Goal: Transaction & Acquisition: Download file/media

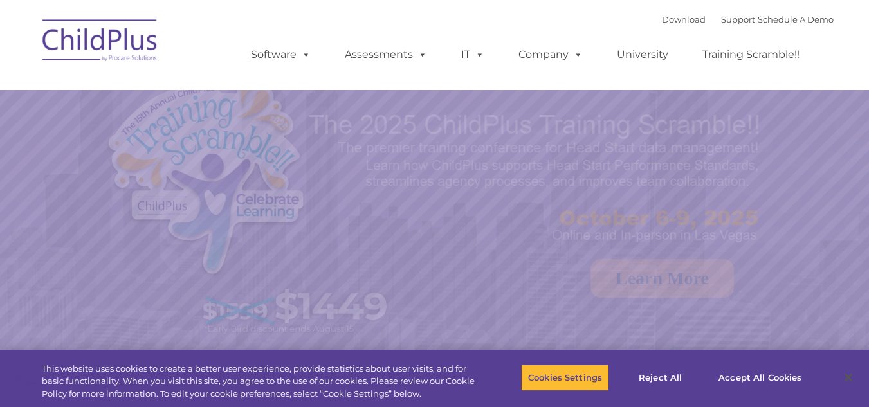
select select "MEDIUM"
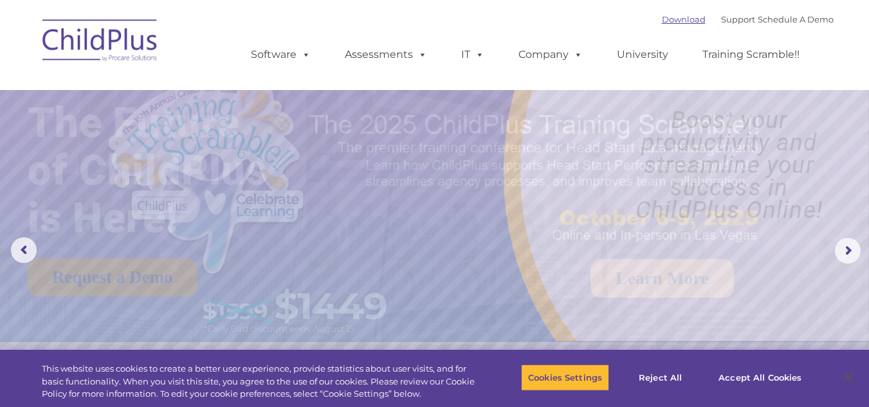
click at [667, 17] on link "Download" at bounding box center [684, 19] width 44 height 10
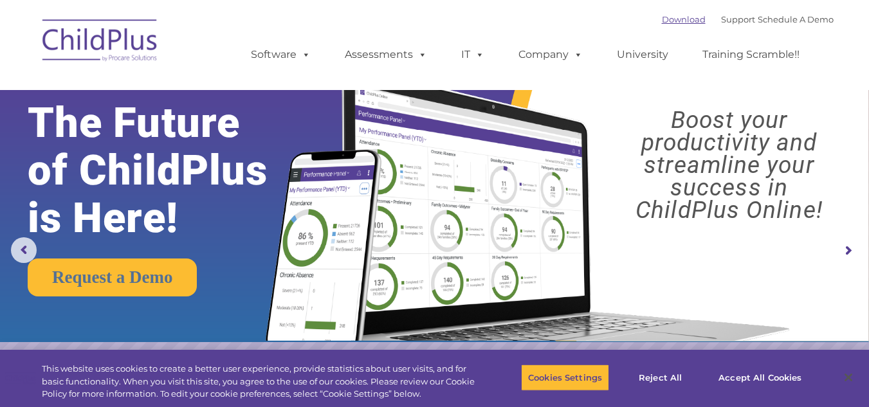
click at [665, 14] on link "Download" at bounding box center [684, 19] width 44 height 10
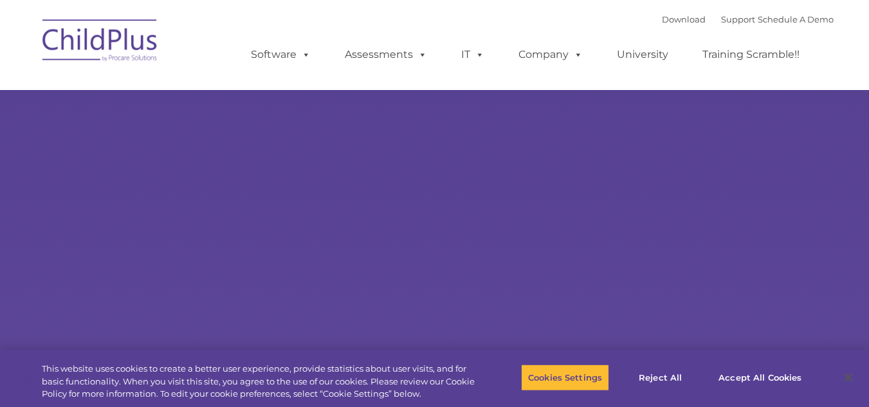
select select "MEDIUM"
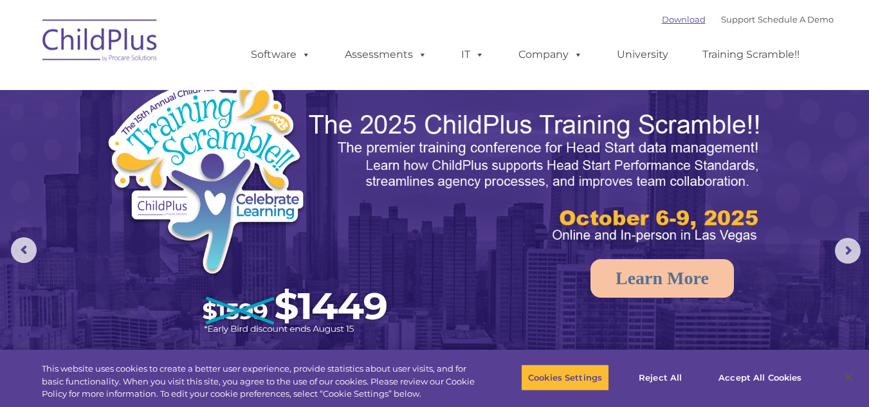
click at [669, 20] on link "Download" at bounding box center [684, 19] width 44 height 10
